Goal: Task Accomplishment & Management: Complete application form

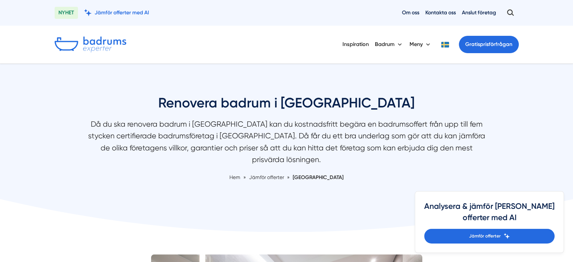
click at [77, 50] on img at bounding box center [91, 45] width 72 height 16
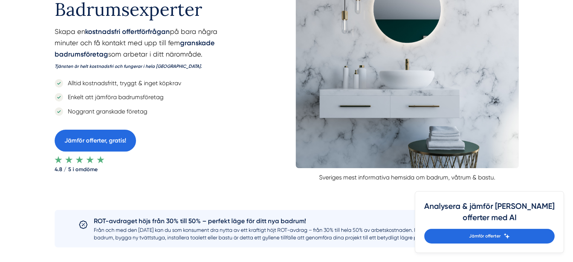
scroll to position [118, 0]
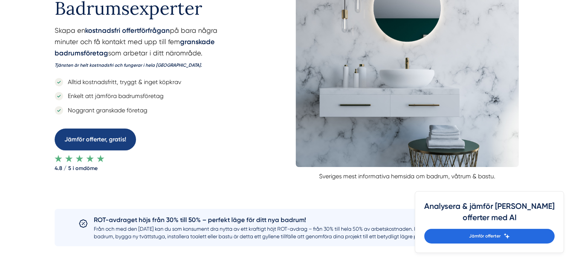
click at [103, 143] on link "Jämför offerter, gratis!" at bounding box center [95, 138] width 81 height 21
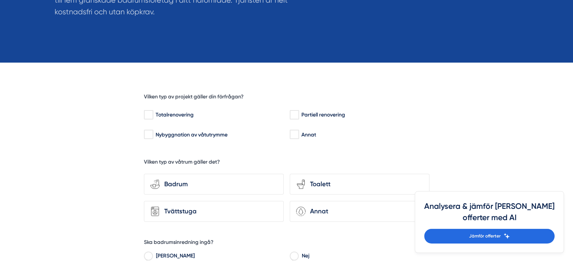
scroll to position [155, 0]
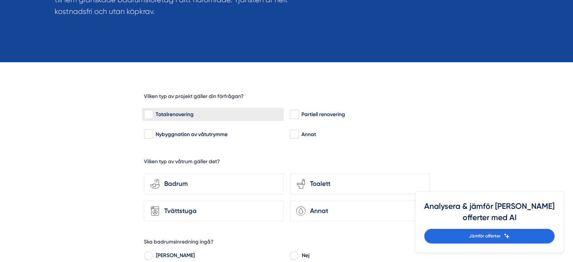
click at [178, 119] on label "Totalrenovering" at bounding box center [213, 114] width 142 height 13
click at [153, 118] on input "Totalrenovering" at bounding box center [148, 115] width 9 height 8
checkbox input "true"
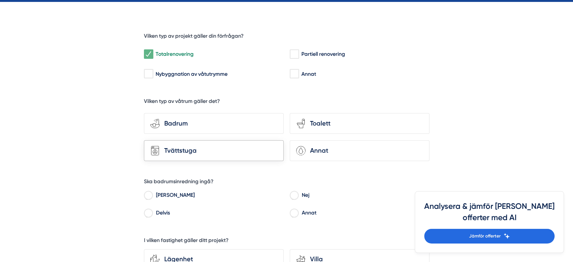
scroll to position [217, 0]
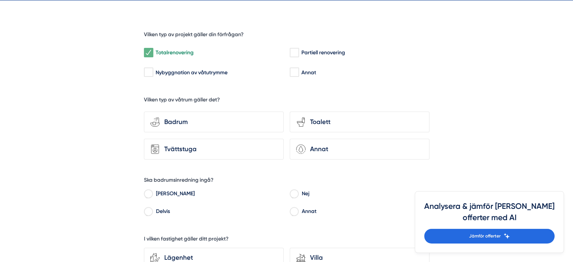
click at [225, 133] on div "bathroom-tub-towel Badrum toilet-seat Toalett Tvättstuga Annat" at bounding box center [287, 133] width 286 height 51
click at [225, 123] on div "Badrum" at bounding box center [219, 122] width 118 height 10
click at [0, 0] on input "bathroom-tub-towel Badrum" at bounding box center [0, 0] width 0 height 0
click at [201, 113] on div "bathroom-tub-towel Badrum" at bounding box center [214, 122] width 140 height 21
click at [0, 0] on input "bathroom-tub-towel Badrum" at bounding box center [0, 0] width 0 height 0
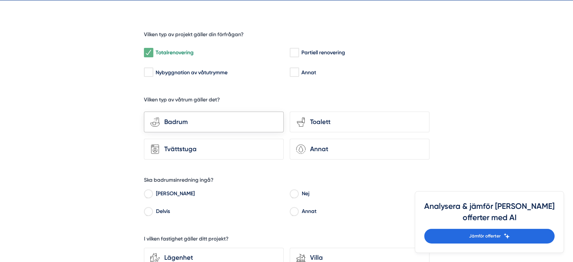
click at [201, 113] on div "bathroom-tub-towel Badrum" at bounding box center [214, 122] width 140 height 21
click at [0, 0] on input "bathroom-tub-towel Badrum" at bounding box center [0, 0] width 0 height 0
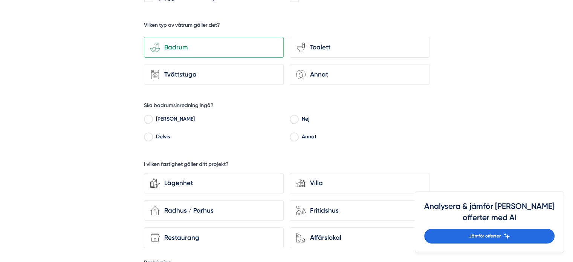
scroll to position [305, 0]
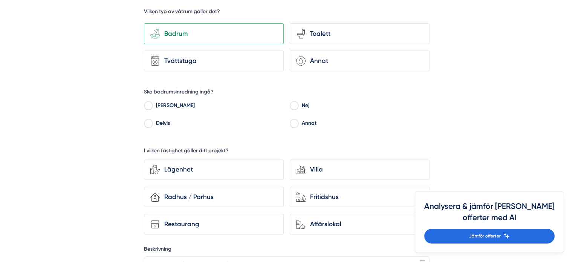
click at [309, 124] on label "Annat" at bounding box center [363, 123] width 131 height 11
click at [298, 124] on input "Annat" at bounding box center [294, 124] width 9 height 7
radio input "true"
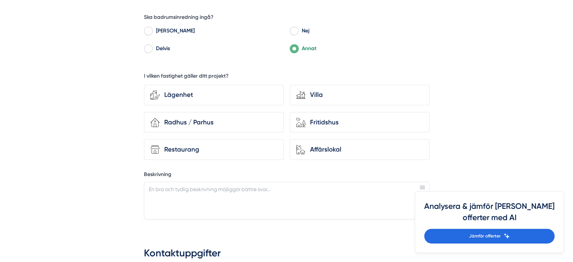
scroll to position [380, 0]
click at [347, 90] on div "Villa" at bounding box center [365, 94] width 118 height 10
click at [0, 0] on input "house-modern Villa" at bounding box center [0, 0] width 0 height 0
click at [229, 197] on textarea "Beskrivning" at bounding box center [287, 200] width 286 height 38
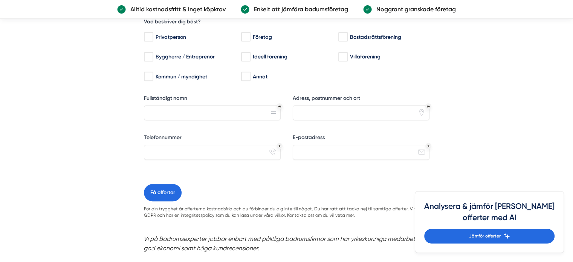
scroll to position [628, 0]
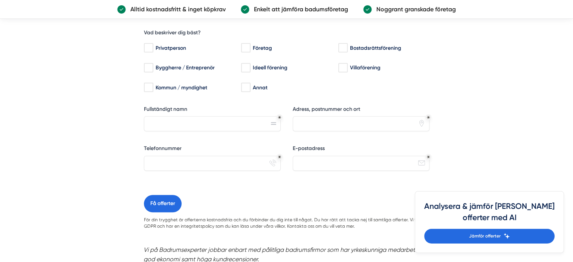
click at [232, 140] on div "Vad beskriver dig bäst? Privatperson Företag Bostadsrättsförening Byggherre / E…" at bounding box center [287, 107] width 286 height 175
click at [233, 129] on div "Fullständigt namn" at bounding box center [212, 121] width 137 height 32
click at [229, 125] on input "Fullständigt namn" at bounding box center [212, 123] width 137 height 15
type input "Per Ahlström"
type input "Gisslefjällsliden, 41727 Göteborg"
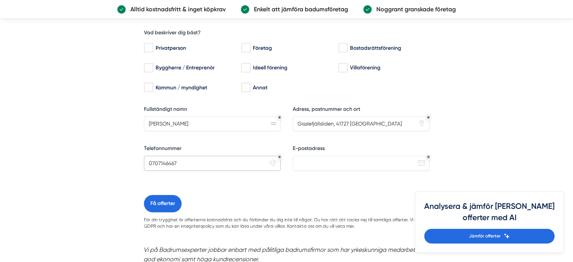
type input "0707146467"
type input "perahlstrom@hotmail.com"
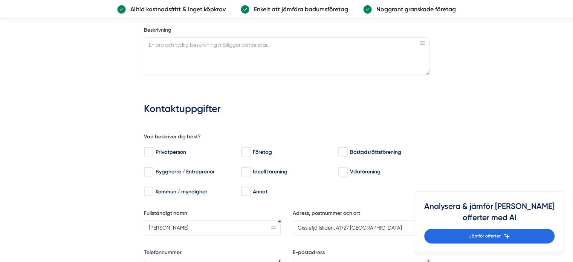
scroll to position [522, 0]
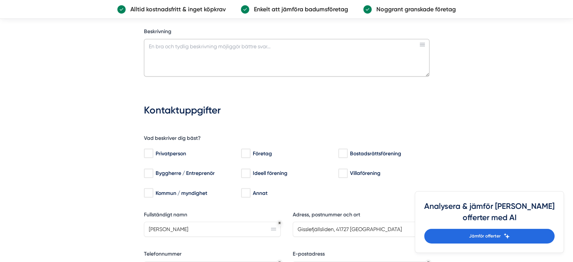
click at [209, 69] on textarea "Beskrivning" at bounding box center [287, 58] width 286 height 38
paste textarea "Jag letar efter hjälp att renovera badrum i villa. Badrummet är ca 2.20 x 2.80 …"
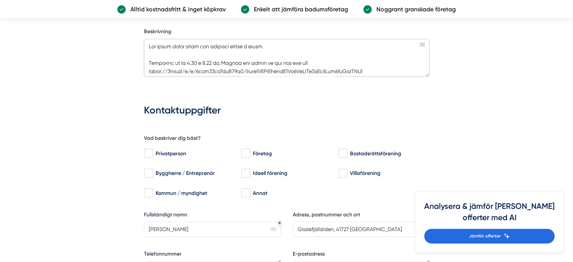
scroll to position [182, 0]
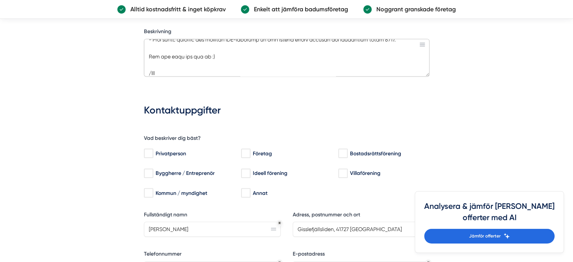
drag, startPoint x: 219, startPoint y: 59, endPoint x: 210, endPoint y: 45, distance: 16.6
click at [210, 45] on textarea "Beskrivning" at bounding box center [287, 58] width 286 height 38
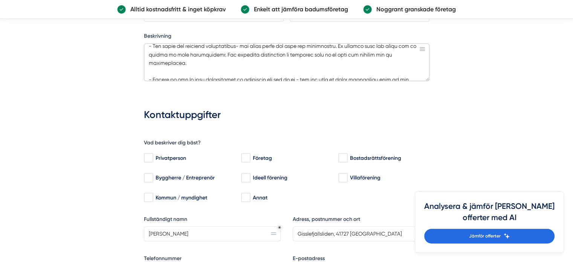
scroll to position [529, 0]
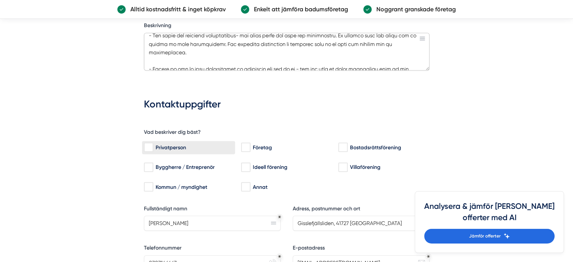
type textarea "Jag letar efter hjälp att renovera badrum i villa. Badrummet är ca 2.20 x 2.80 …"
click at [148, 144] on input "Privatperson" at bounding box center [148, 148] width 9 height 8
checkbox input "true"
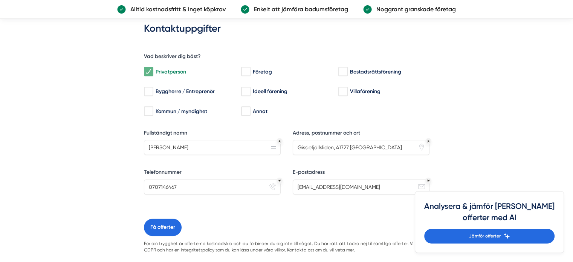
scroll to position [605, 0]
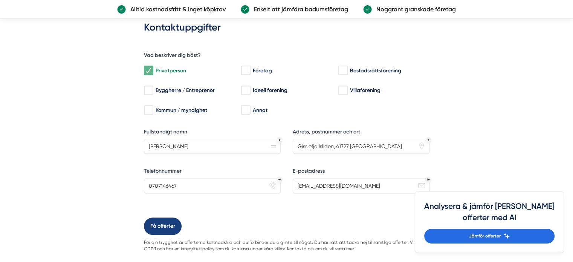
click at [162, 223] on button "Få offerter" at bounding box center [163, 225] width 38 height 17
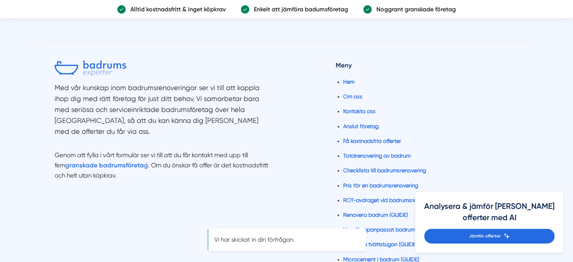
scroll to position [0, 0]
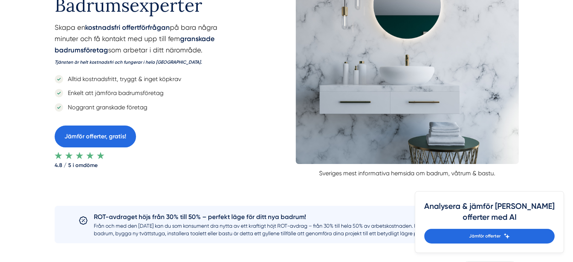
scroll to position [118, 0]
